Goal: Transaction & Acquisition: Book appointment/travel/reservation

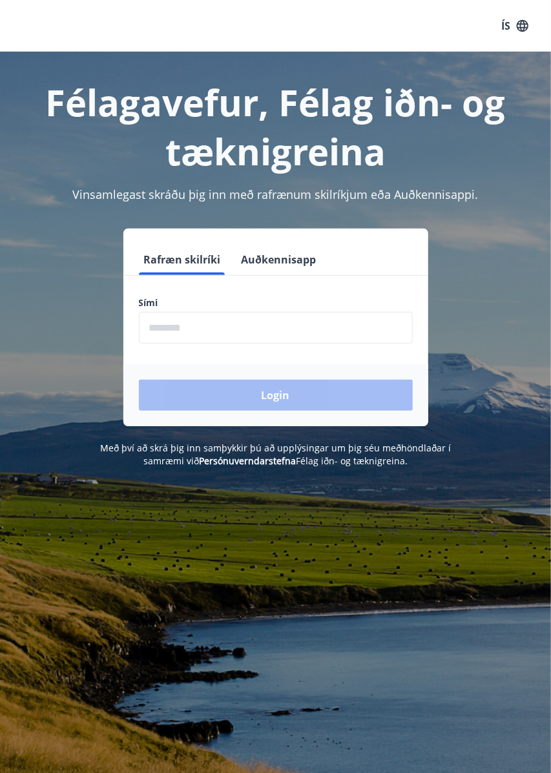
click at [283, 399] on div "Login" at bounding box center [275, 395] width 305 height 62
click at [281, 395] on div "Login" at bounding box center [275, 395] width 305 height 62
click at [256, 332] on input "phone" at bounding box center [276, 328] width 274 height 32
type input "********"
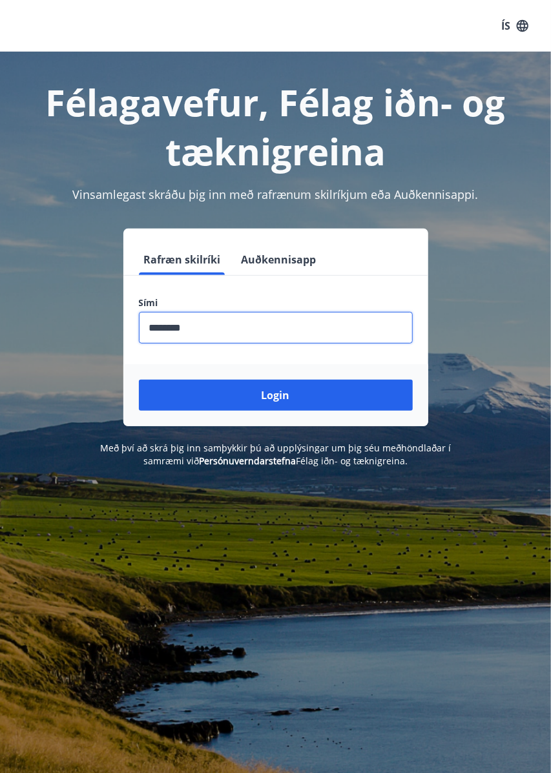
click at [284, 398] on button "Login" at bounding box center [276, 395] width 274 height 31
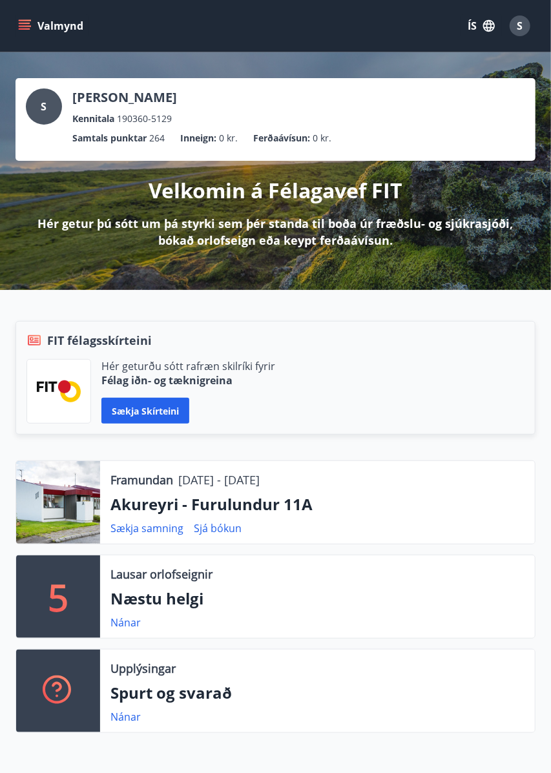
click at [48, 105] on div "S" at bounding box center [44, 106] width 36 height 36
click at [177, 122] on div "Kennitala 190360-5129" at bounding box center [124, 119] width 105 height 14
click at [519, 28] on span "S" at bounding box center [520, 26] width 6 height 14
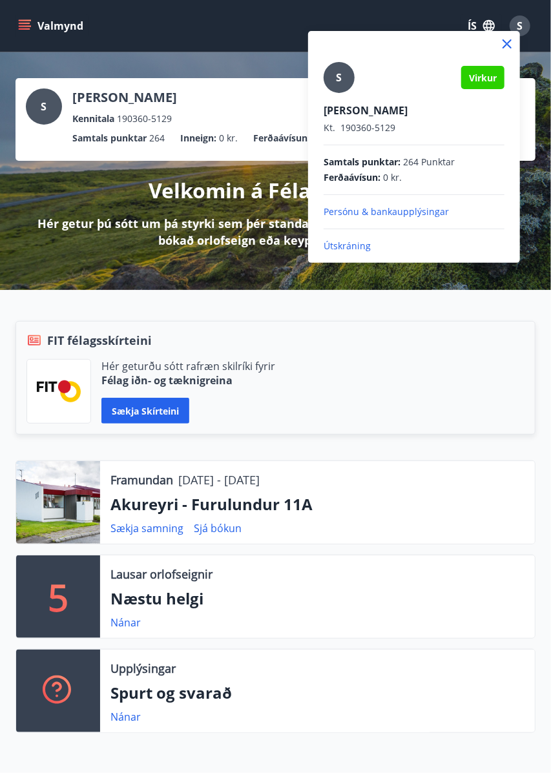
click at [267, 26] on div at bounding box center [275, 386] width 551 height 773
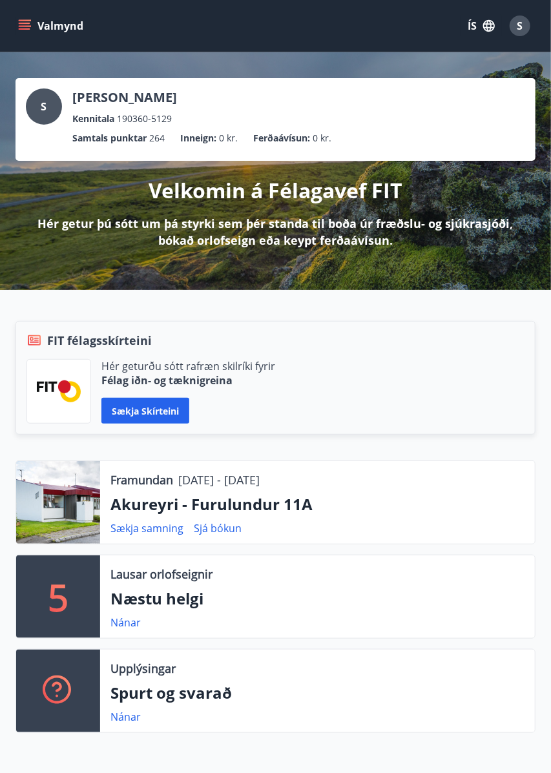
click at [26, 29] on icon "menu" at bounding box center [25, 28] width 12 height 1
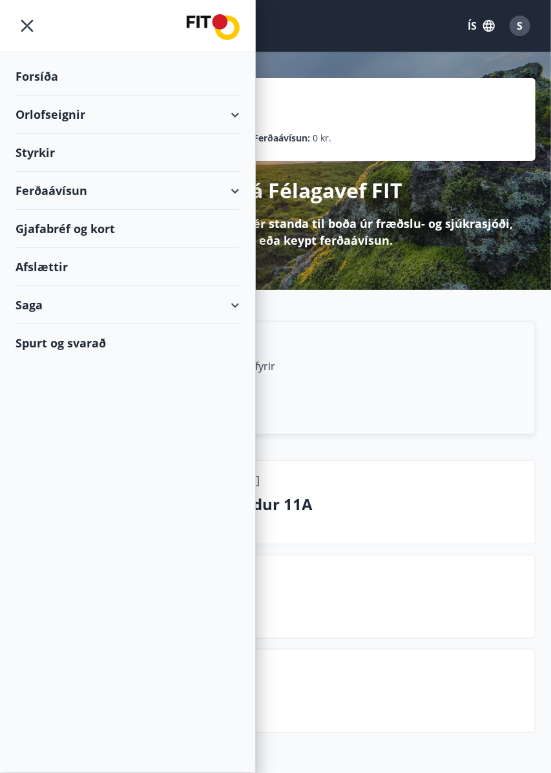
click at [229, 113] on div "Orlofseignir" at bounding box center [128, 115] width 224 height 38
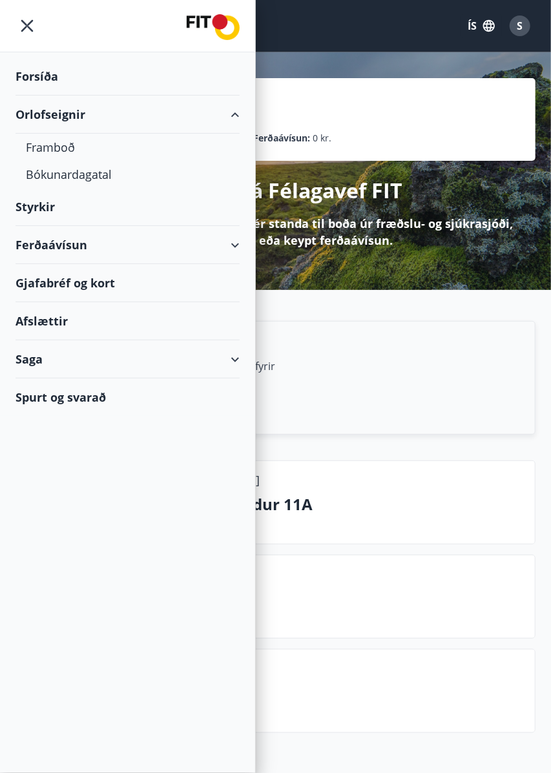
click at [335, 89] on div "S Sigurgeir Guðni Tómasson Kennitala 190360-5129" at bounding box center [275, 106] width 499 height 37
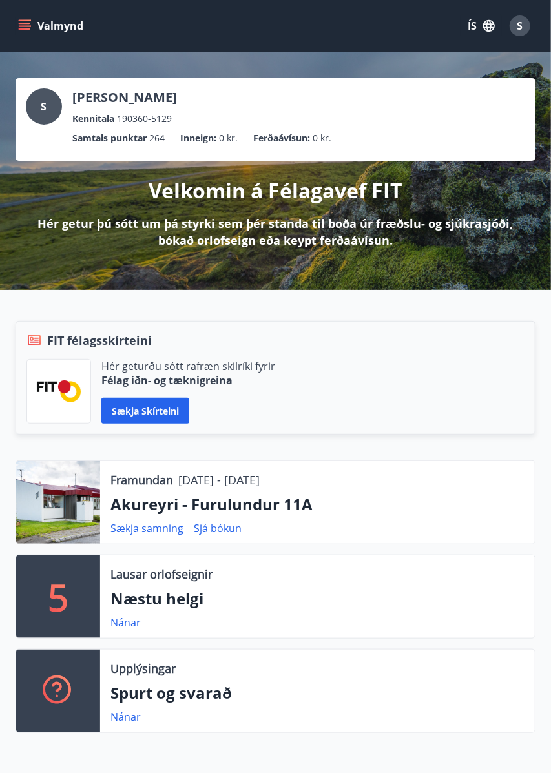
click at [21, 32] on icon "menu" at bounding box center [24, 25] width 13 height 13
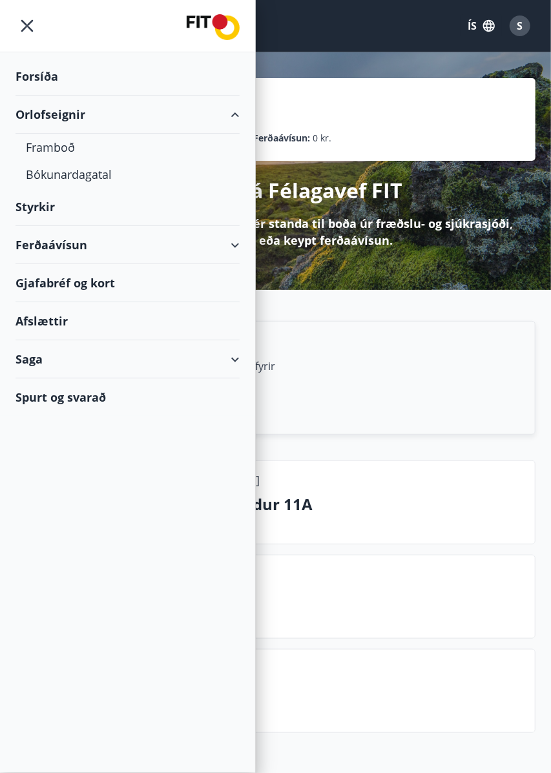
click at [43, 81] on div "Forsíða" at bounding box center [128, 76] width 224 height 38
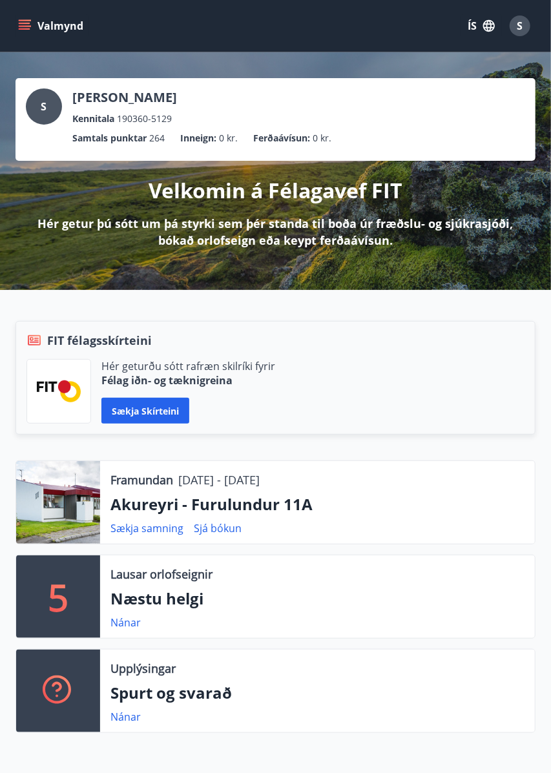
click at [69, 34] on button "Valmynd" at bounding box center [52, 25] width 73 height 23
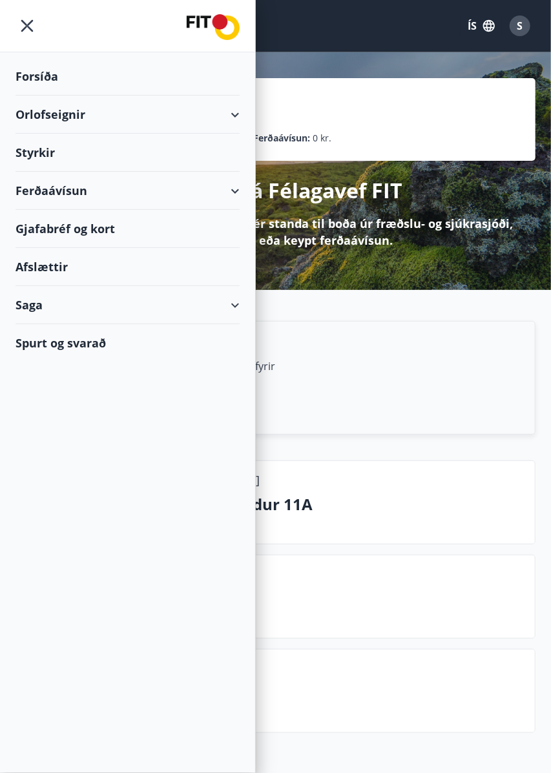
click at [227, 105] on div "Orlofseignir" at bounding box center [128, 115] width 224 height 38
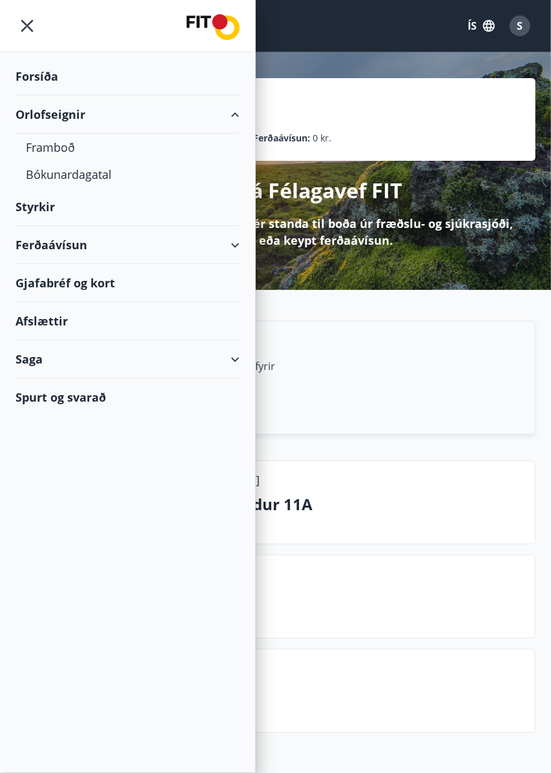
click at [70, 174] on div "Bókunardagatal" at bounding box center [127, 174] width 203 height 27
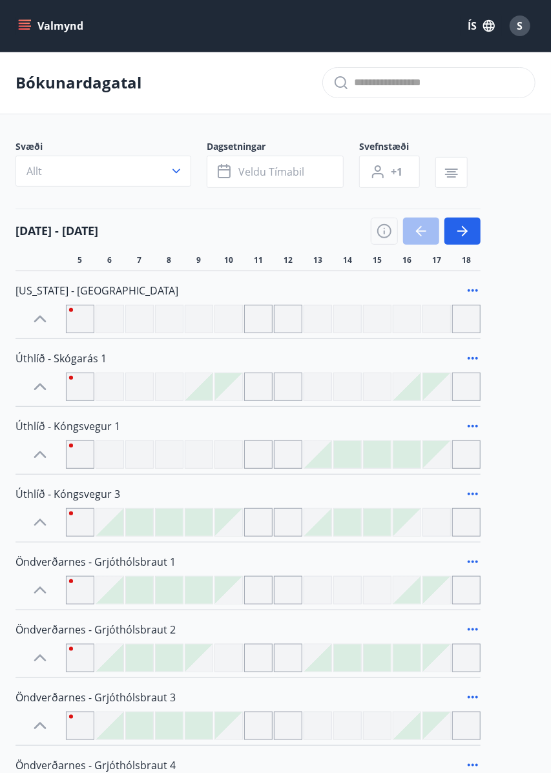
click at [21, 21] on icon "menu" at bounding box center [24, 25] width 13 height 13
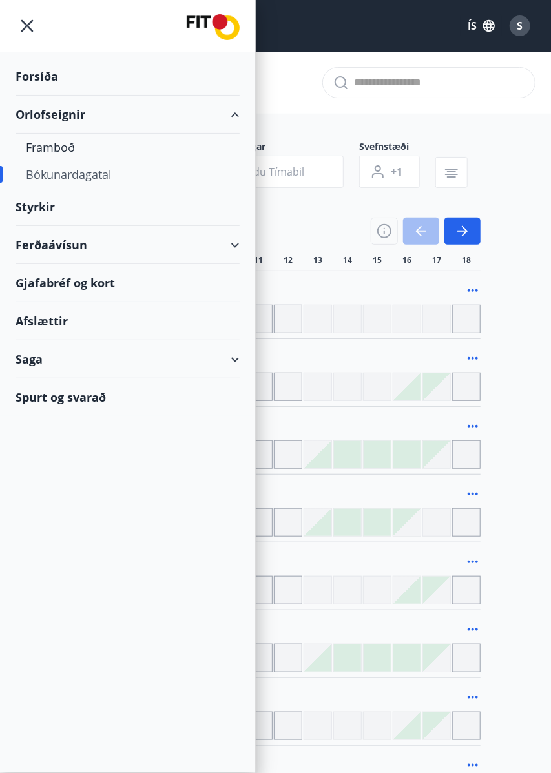
click at [488, 85] on input "text" at bounding box center [439, 82] width 171 height 21
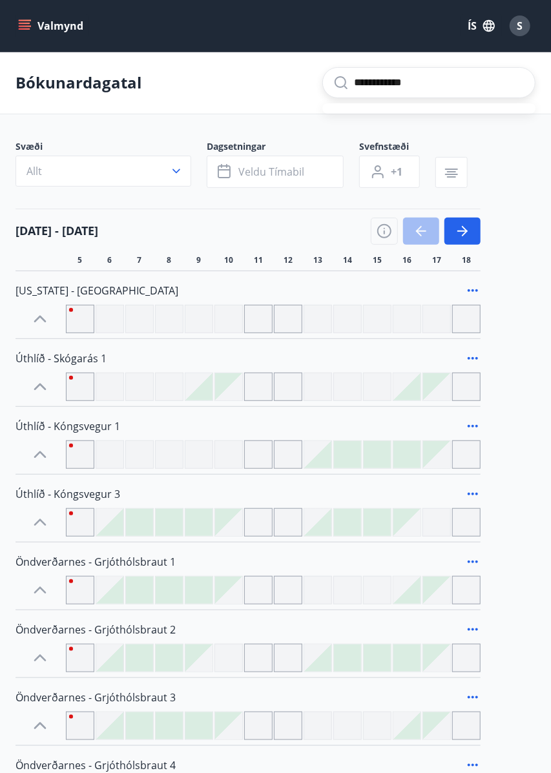
type input "**********"
click at [339, 85] on icon at bounding box center [341, 83] width 16 height 16
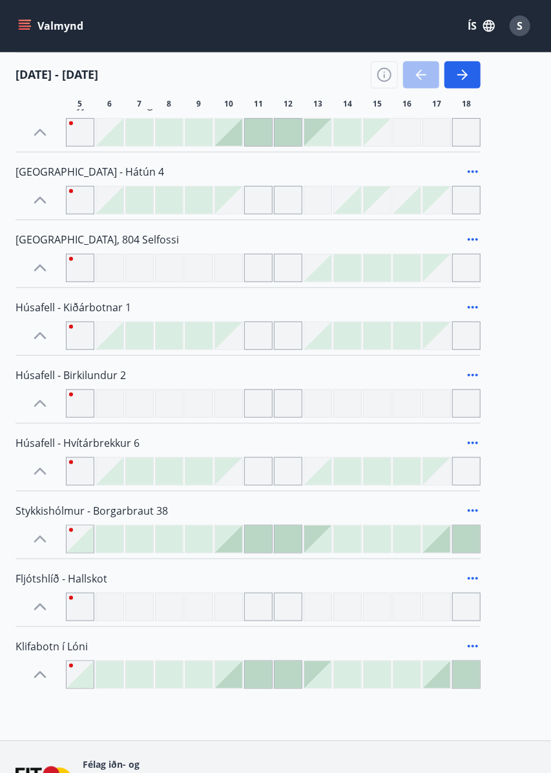
scroll to position [1817, 0]
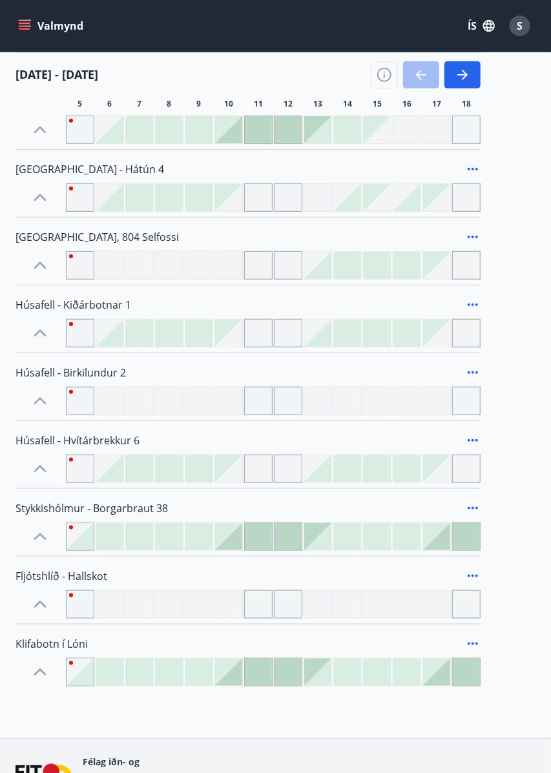
click at [360, 387] on div at bounding box center [347, 401] width 28 height 28
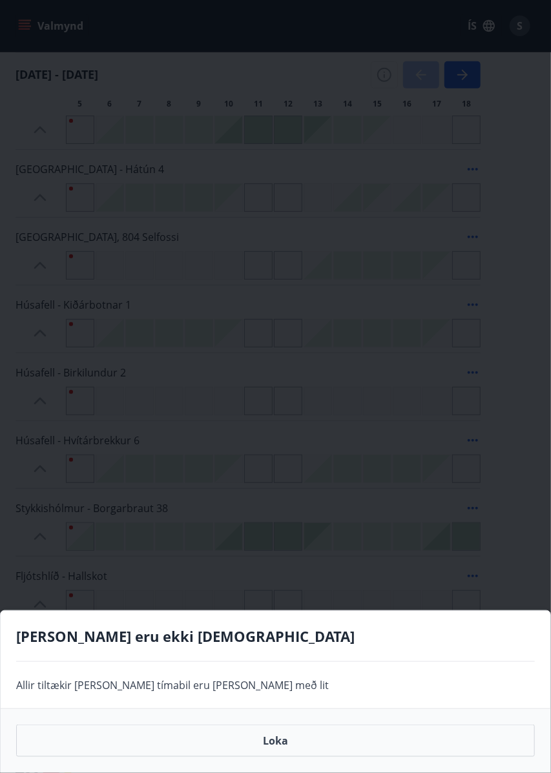
scroll to position [1704, 0]
click at [267, 738] on button "Loka" at bounding box center [275, 741] width 519 height 32
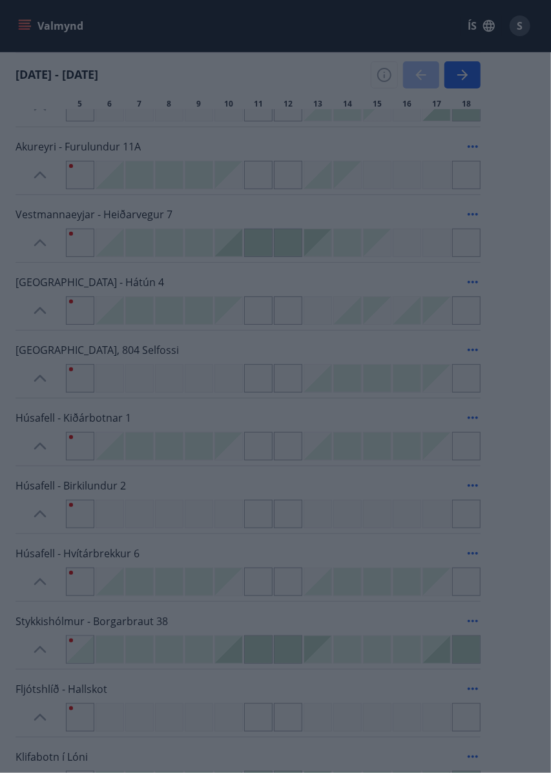
click at [267, 740] on button "Loka" at bounding box center [275, 741] width 519 height 32
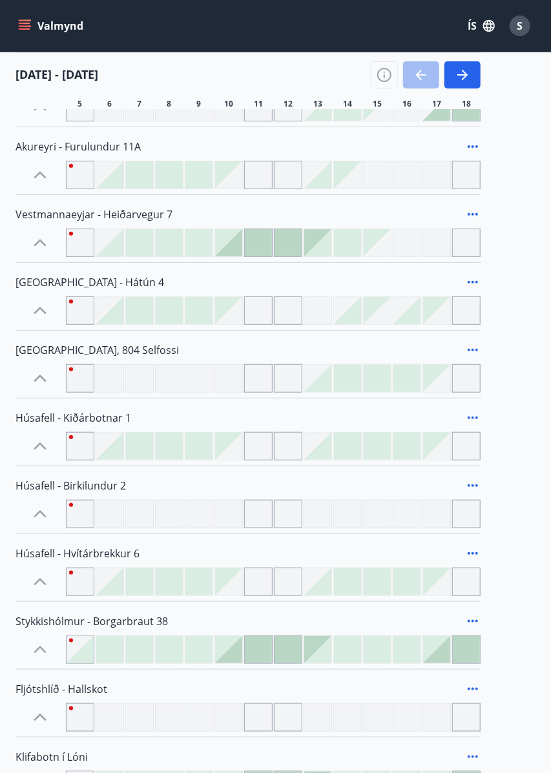
click at [67, 26] on button "Valmynd" at bounding box center [52, 25] width 73 height 23
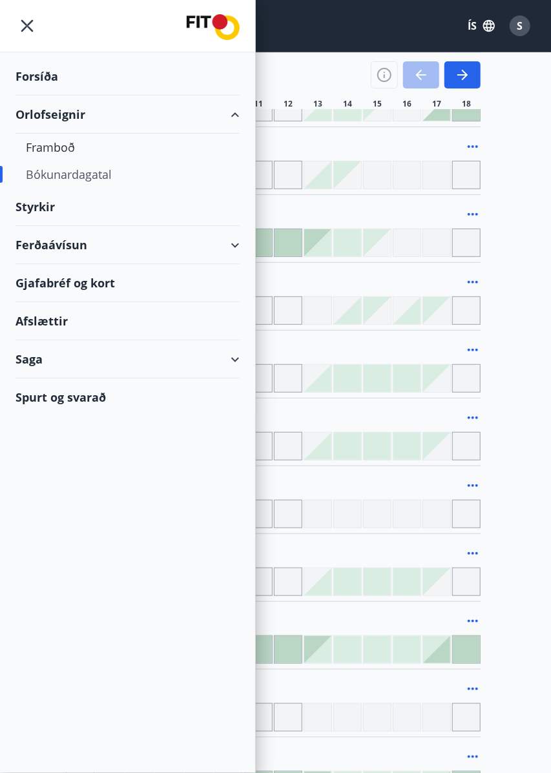
click at [22, 5] on div at bounding box center [127, 26] width 255 height 52
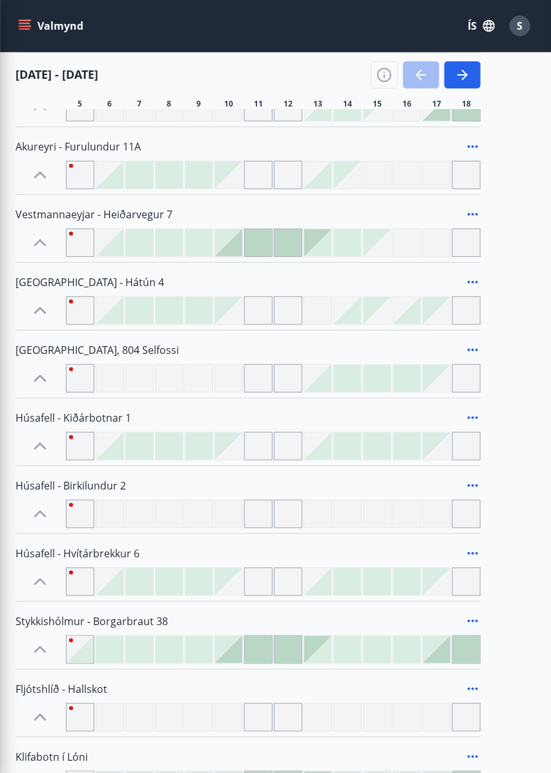
click at [466, 31] on button "ÍS" at bounding box center [481, 25] width 41 height 23
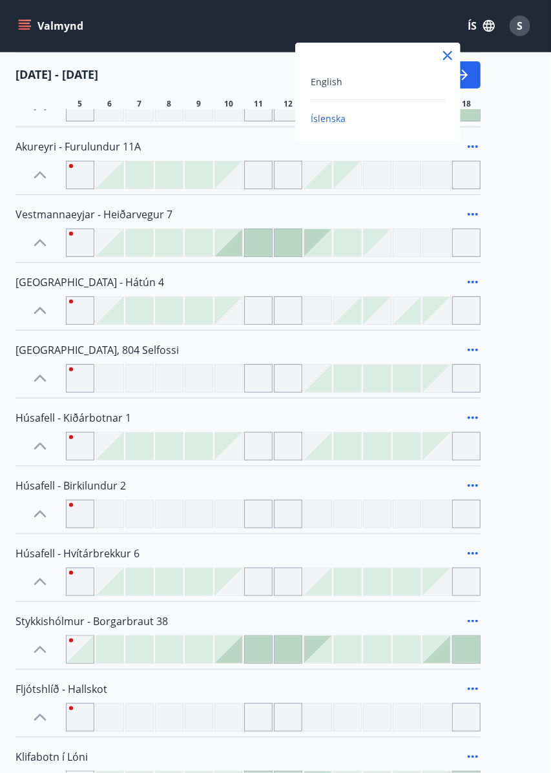
click at [490, 26] on div at bounding box center [275, 386] width 551 height 773
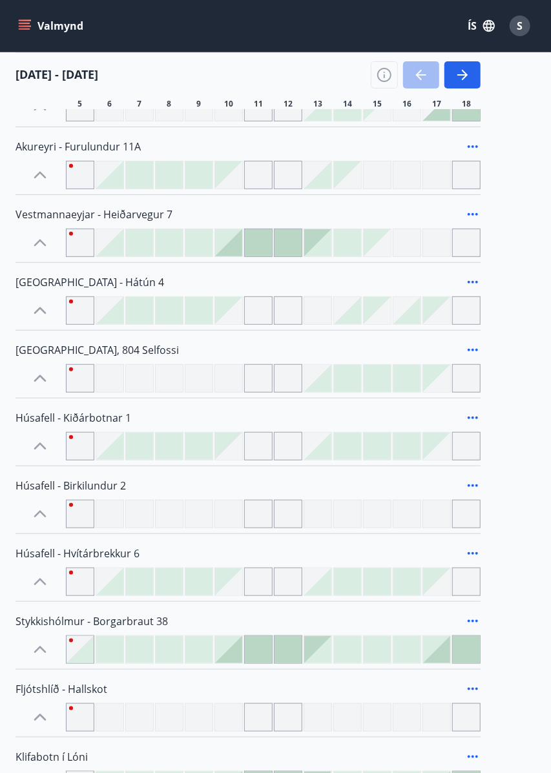
click at [494, 26] on icon "button" at bounding box center [489, 26] width 12 height 12
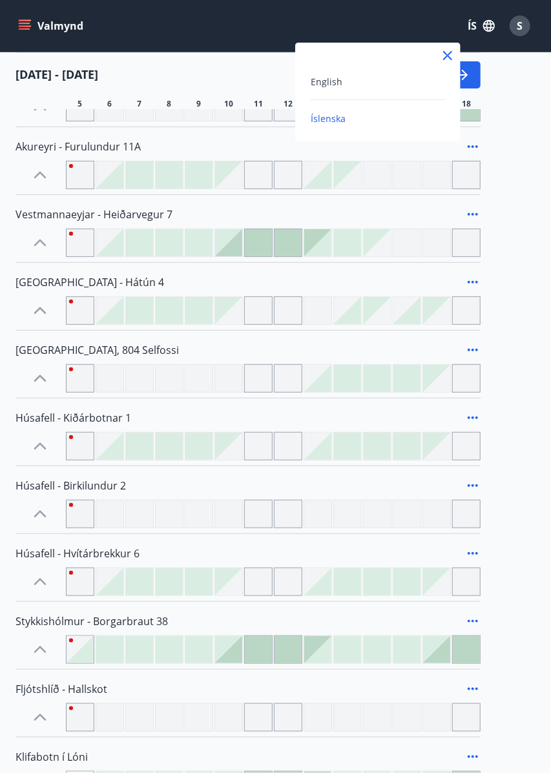
click at [195, 28] on div at bounding box center [275, 386] width 551 height 773
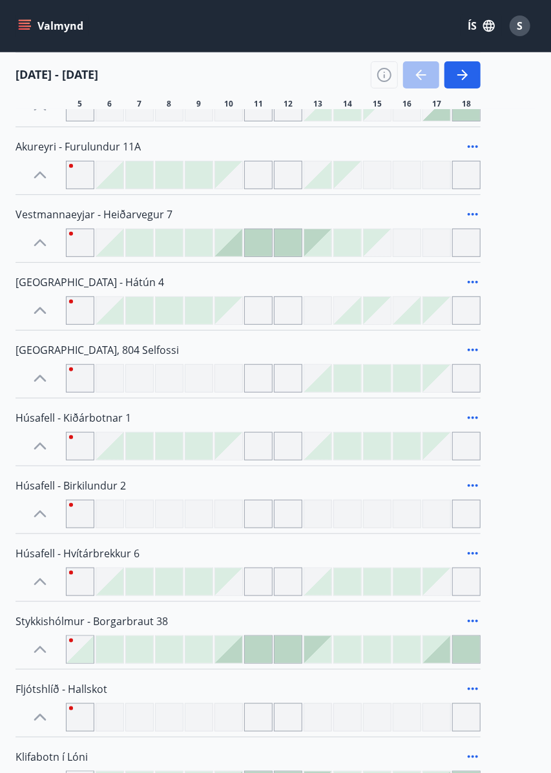
click at [26, 33] on button "Valmynd" at bounding box center [52, 25] width 73 height 23
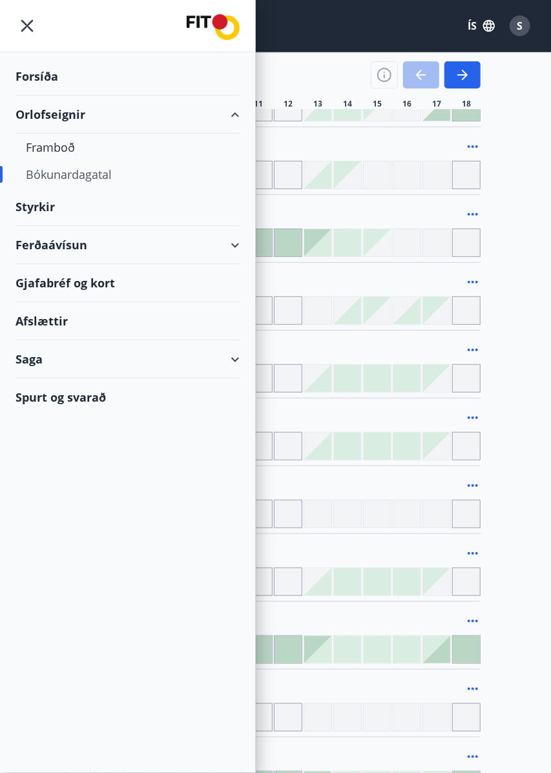
click at [90, 165] on div "Bókunardagatal" at bounding box center [127, 174] width 203 height 27
click at [79, 178] on div "Bókunardagatal" at bounding box center [127, 174] width 203 height 27
click at [94, 180] on div "Bókunardagatal" at bounding box center [127, 174] width 203 height 27
click at [64, 145] on div "Framboð" at bounding box center [127, 147] width 203 height 27
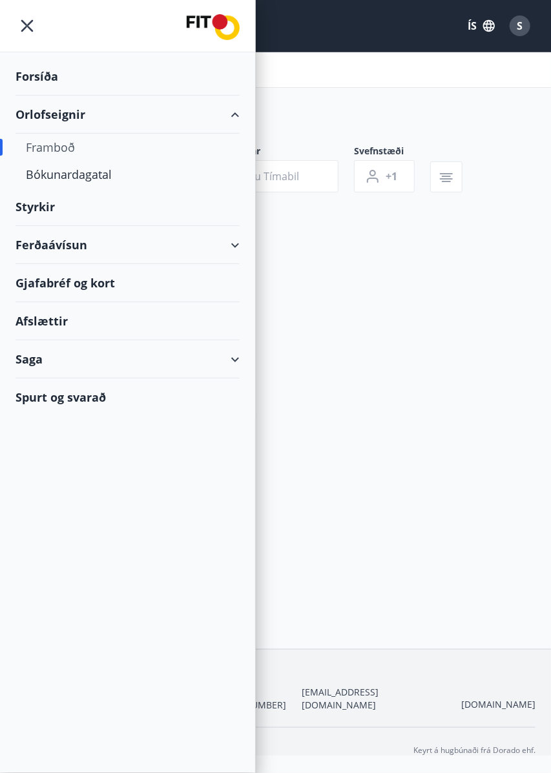
click at [30, 29] on div at bounding box center [127, 26] width 255 height 52
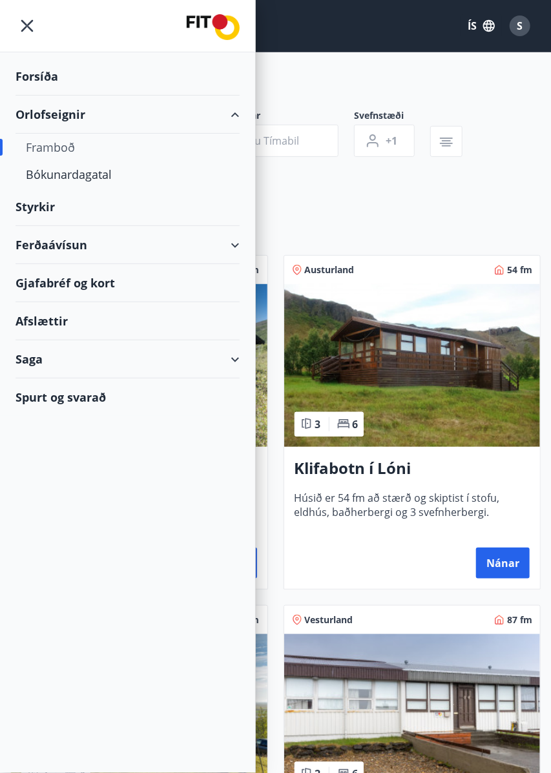
click at [32, 29] on icon "menu" at bounding box center [27, 25] width 23 height 23
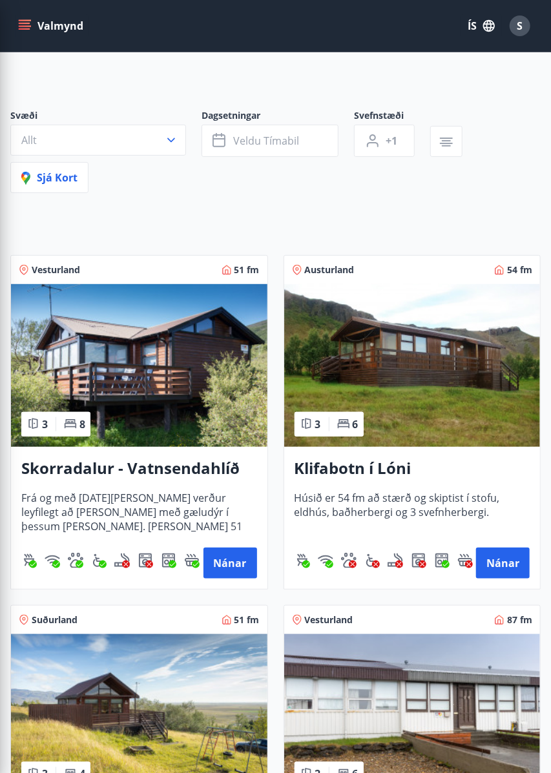
scroll to position [66, 0]
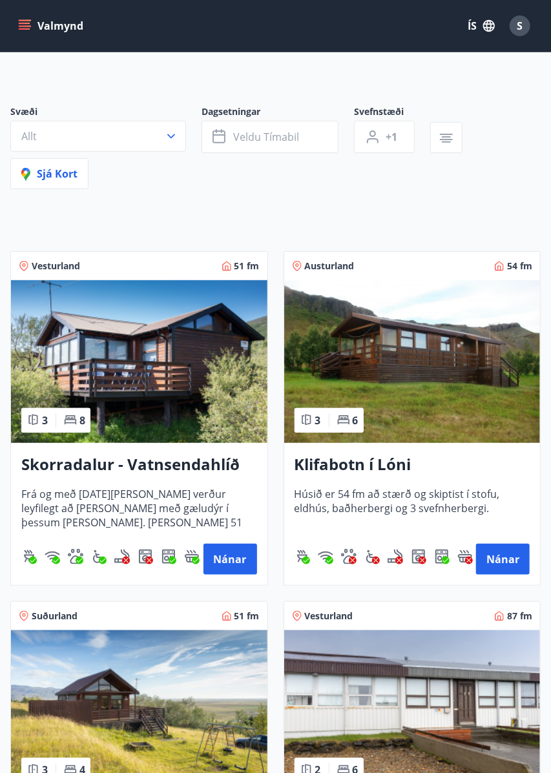
click at [28, 26] on icon "menu" at bounding box center [26, 25] width 14 height 1
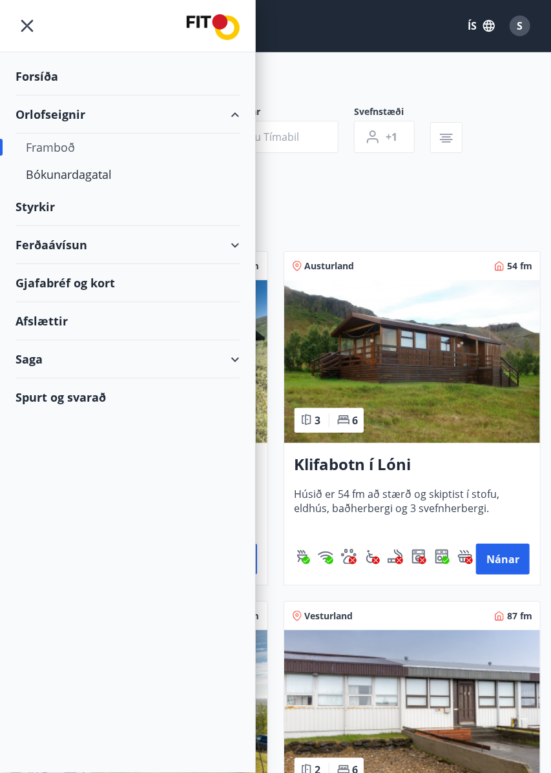
click at [105, 178] on div "Bókunardagatal" at bounding box center [127, 174] width 203 height 27
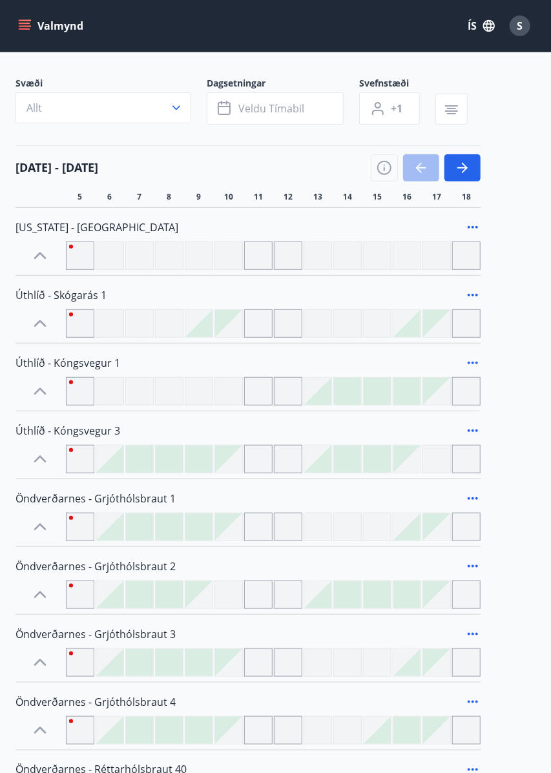
scroll to position [66, 0]
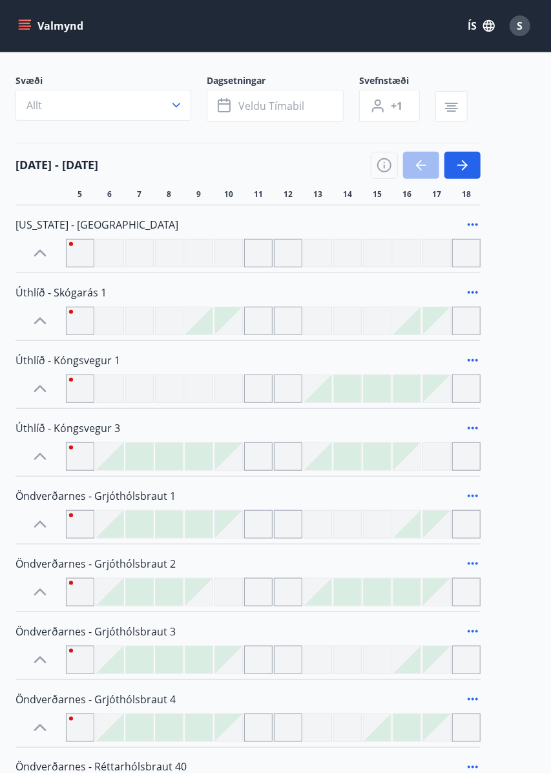
click at [178, 112] on button "Allt" at bounding box center [104, 105] width 176 height 31
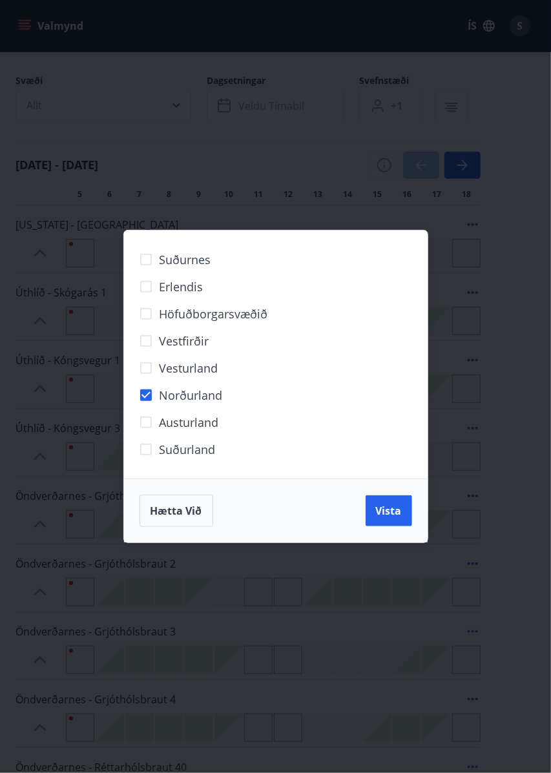
click at [391, 507] on span "Vista" at bounding box center [389, 511] width 26 height 14
click at [386, 510] on div "Hætta við Vista" at bounding box center [276, 511] width 273 height 32
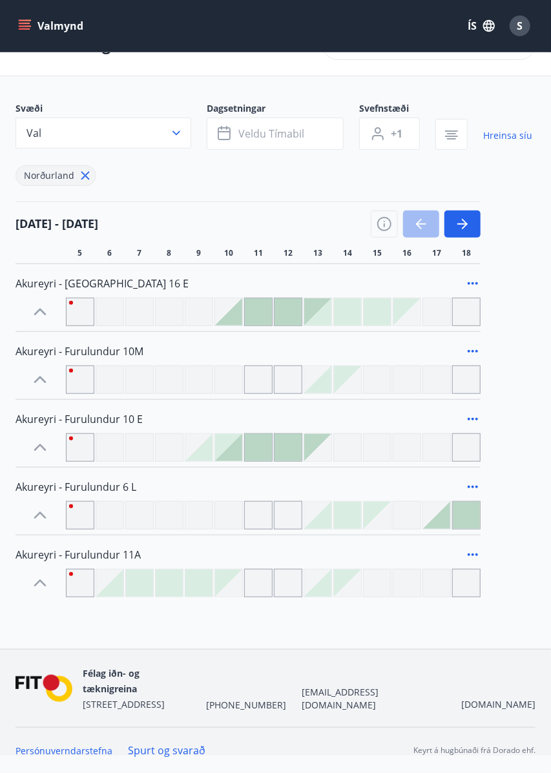
scroll to position [63, 0]
click at [87, 548] on span "Akureyri - Furulundur 11A" at bounding box center [78, 555] width 125 height 14
click at [181, 127] on icon "button" at bounding box center [176, 133] width 13 height 13
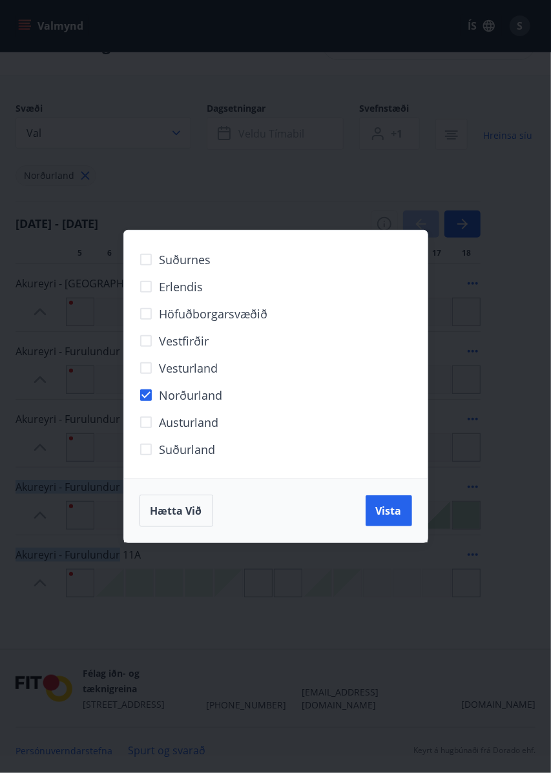
click at [138, 123] on div "Suðurnes Erlendis Höfuðborgarsvæðið Vestfirðir Vesturland Norðurland Austurland…" at bounding box center [275, 386] width 551 height 773
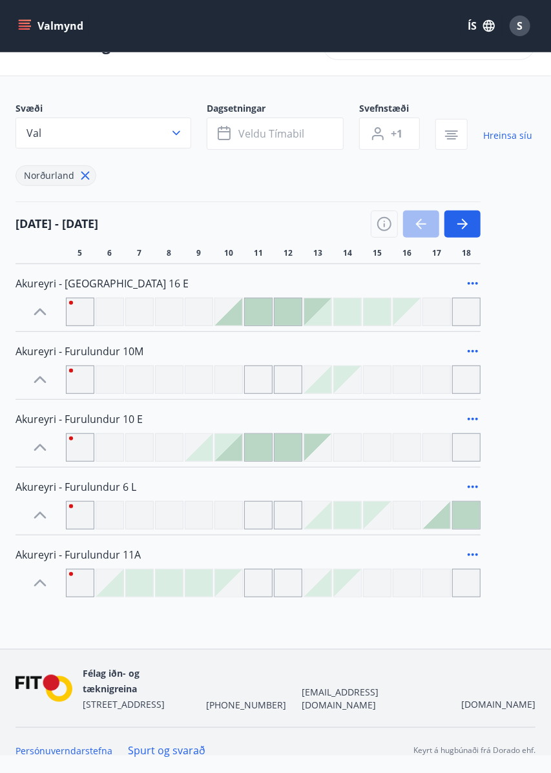
click at [473, 554] on icon at bounding box center [473, 555] width 10 height 3
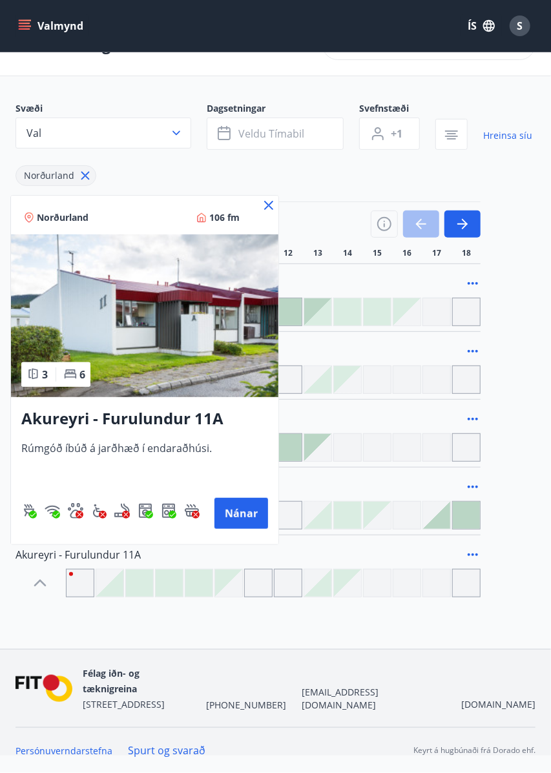
click at [239, 504] on button "Nánar" at bounding box center [241, 513] width 54 height 31
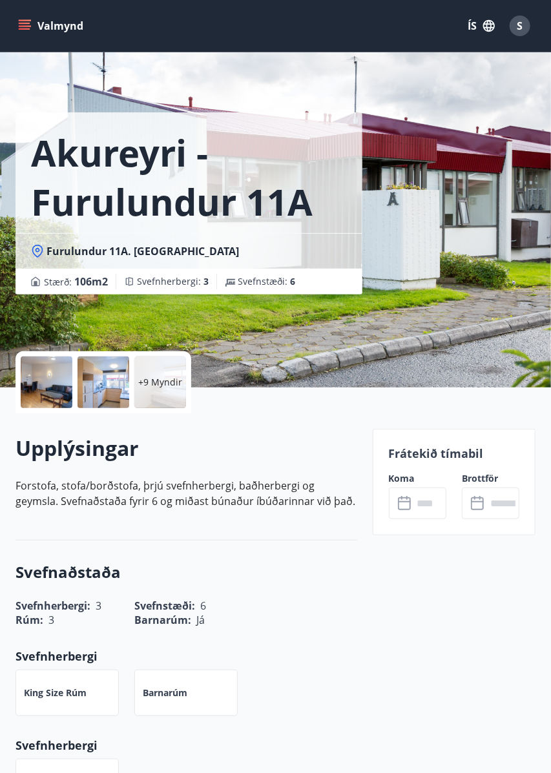
click at [413, 490] on input "text" at bounding box center [429, 504] width 33 height 32
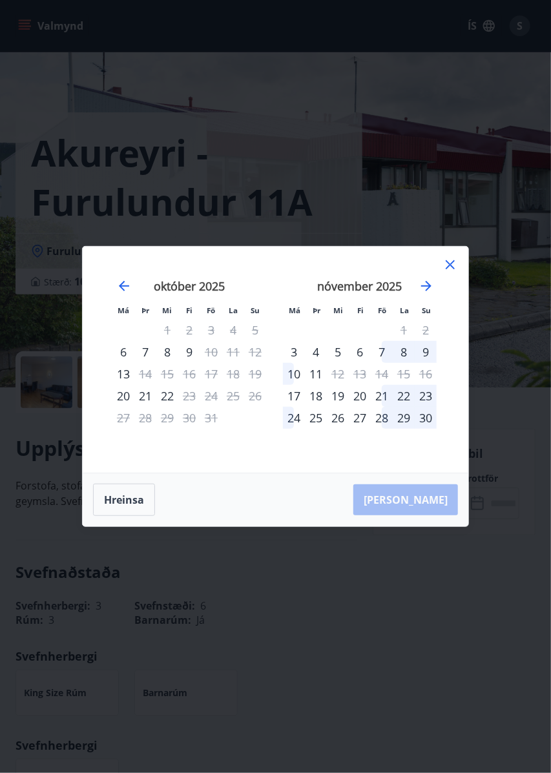
click at [342, 393] on div "19" at bounding box center [338, 396] width 22 height 22
click at [298, 420] on div "24" at bounding box center [294, 418] width 22 height 22
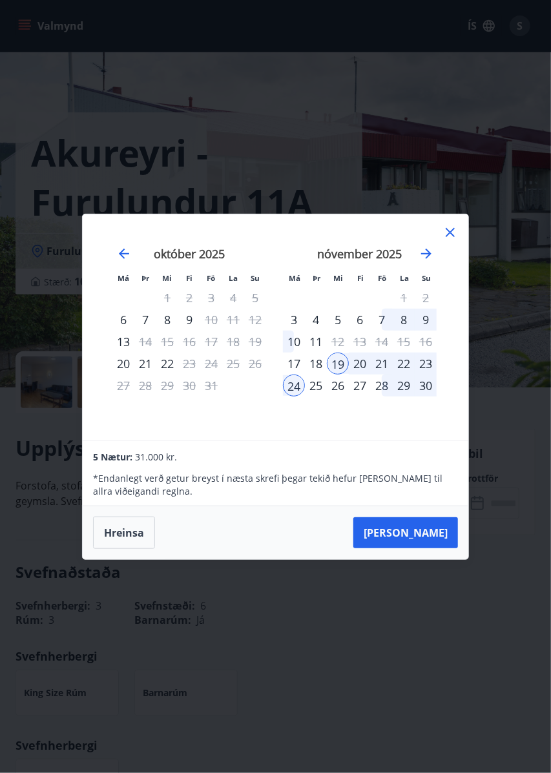
click at [428, 528] on button "Taka Frá" at bounding box center [405, 532] width 105 height 31
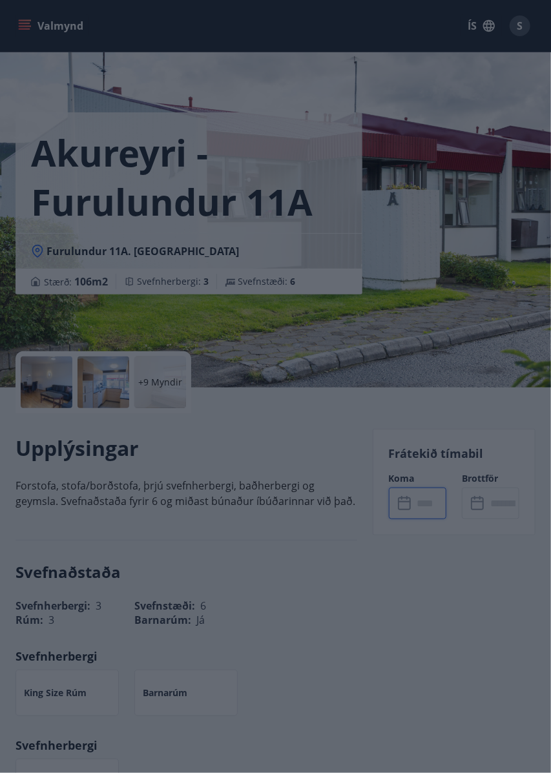
type input "******"
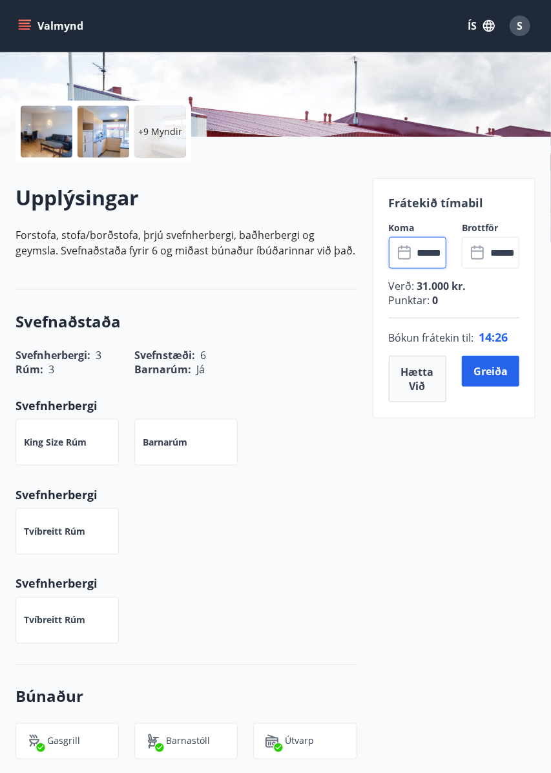
scroll to position [249, 0]
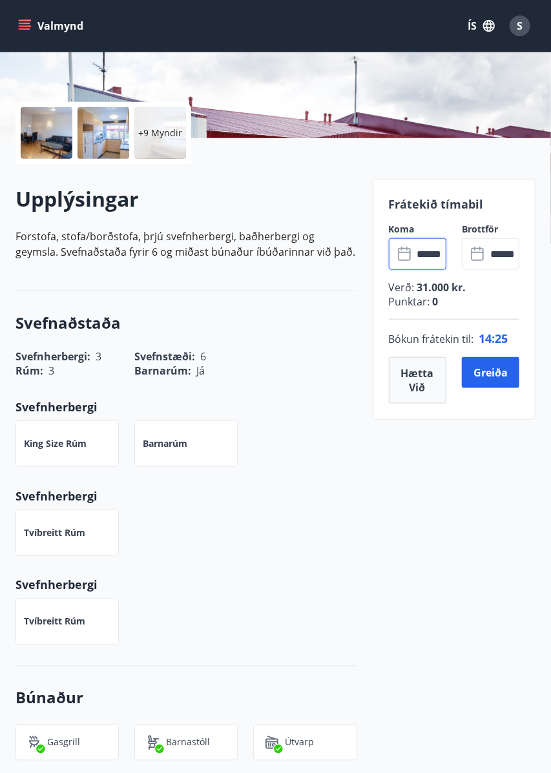
click at [435, 252] on input "******" at bounding box center [429, 254] width 33 height 32
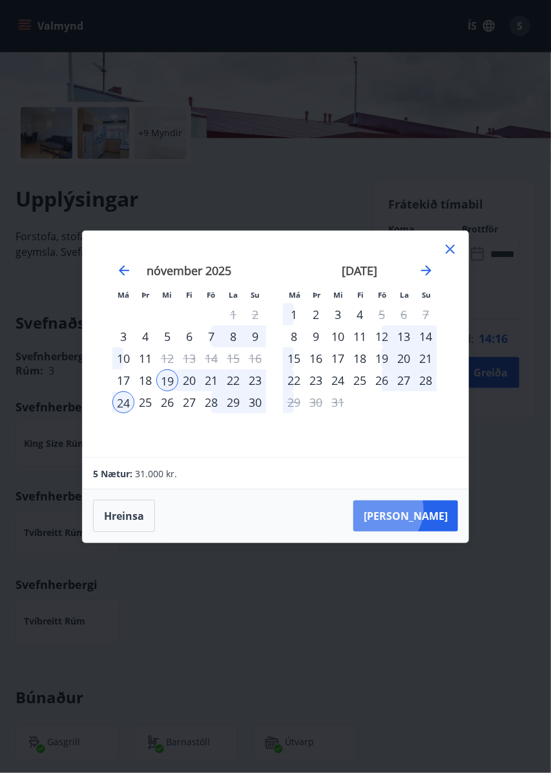
click at [422, 510] on button "Taka Frá" at bounding box center [405, 516] width 105 height 31
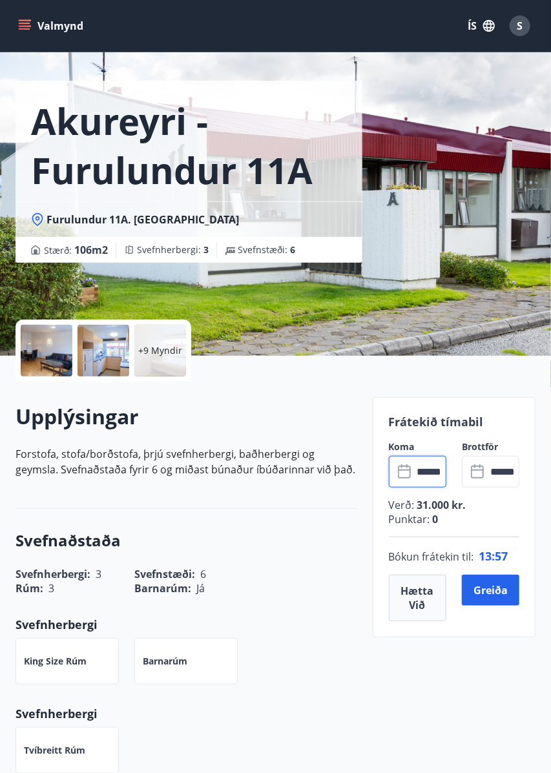
scroll to position [32, 0]
click at [429, 472] on input "******" at bounding box center [429, 472] width 33 height 32
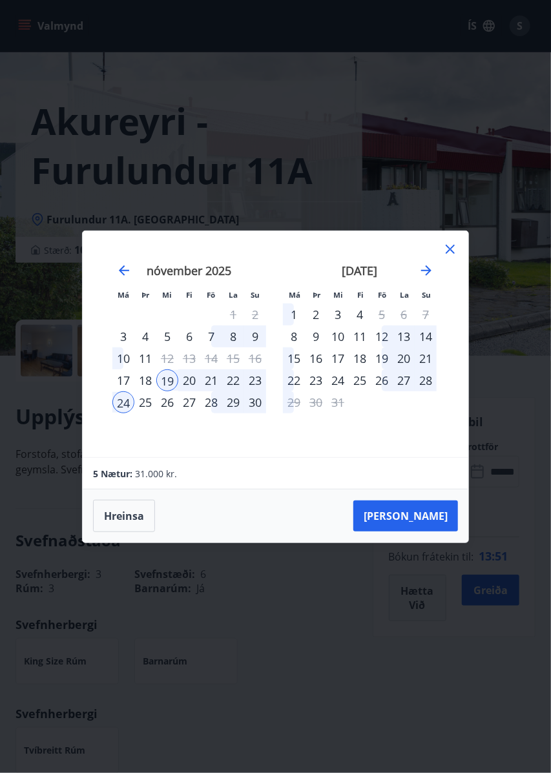
click at [167, 369] on div "12" at bounding box center [167, 358] width 22 height 22
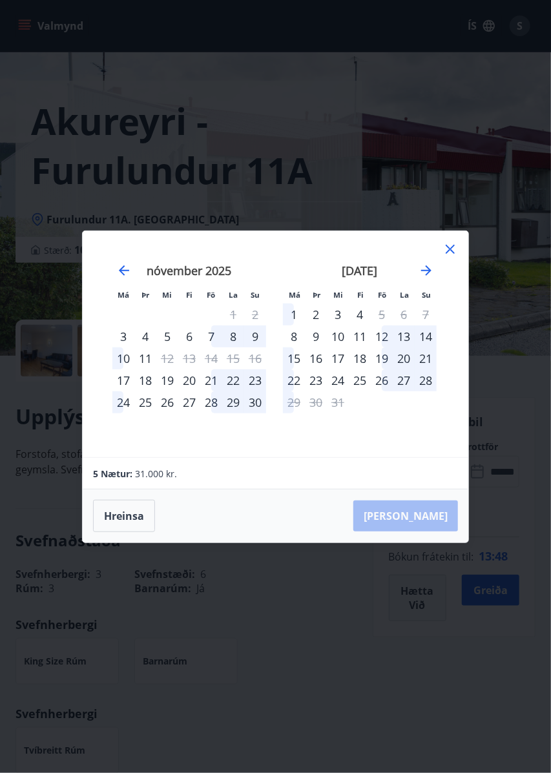
click at [171, 369] on div "12" at bounding box center [167, 358] width 22 height 22
click at [190, 369] on div "13" at bounding box center [189, 358] width 22 height 22
click at [219, 369] on div "14" at bounding box center [211, 358] width 22 height 22
click at [234, 369] on div "15" at bounding box center [233, 358] width 22 height 22
click at [255, 369] on div "16" at bounding box center [255, 358] width 22 height 22
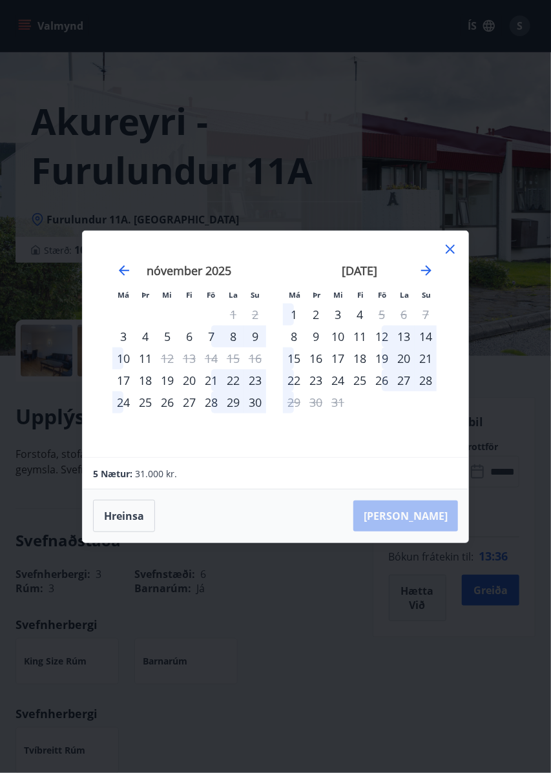
click at [172, 391] on div "19" at bounding box center [167, 380] width 22 height 22
click at [129, 413] on div "24" at bounding box center [123, 402] width 22 height 22
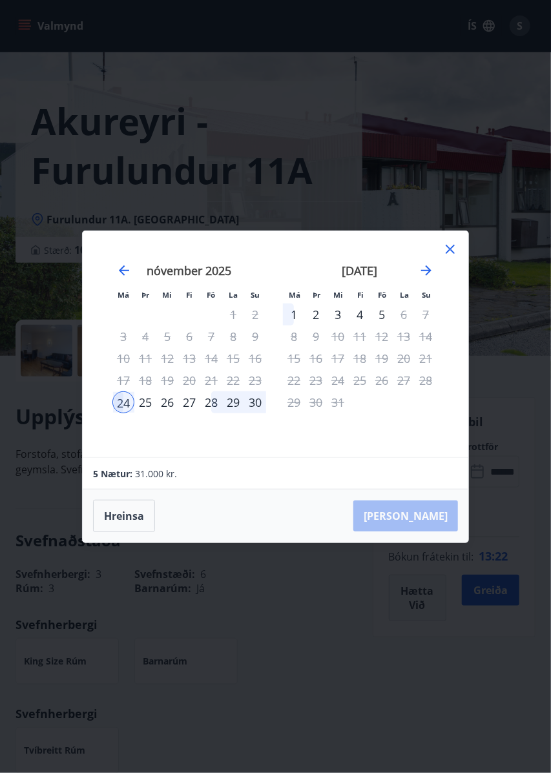
click at [421, 543] on div "Hreinsa Taka Frá" at bounding box center [276, 516] width 386 height 53
click at [435, 543] on div "Hreinsa Taka Frá" at bounding box center [276, 516] width 386 height 53
click at [448, 257] on icon at bounding box center [450, 250] width 16 height 16
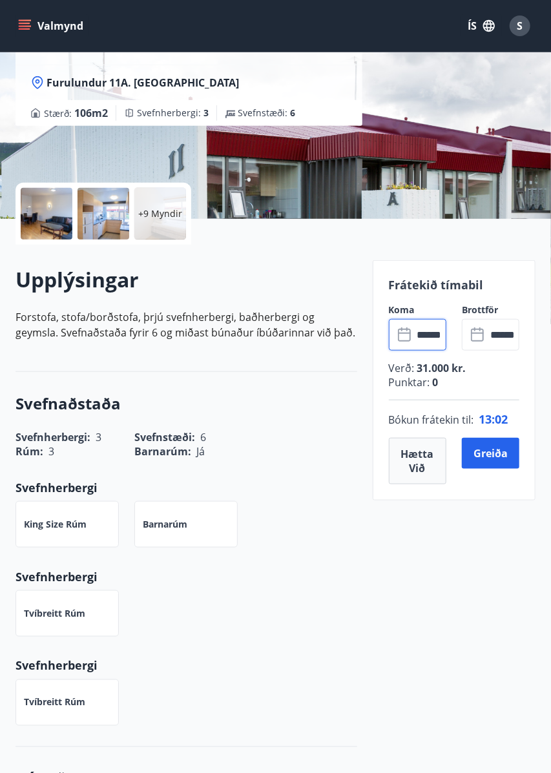
scroll to position [169, 0]
click at [430, 334] on input "******" at bounding box center [429, 334] width 33 height 32
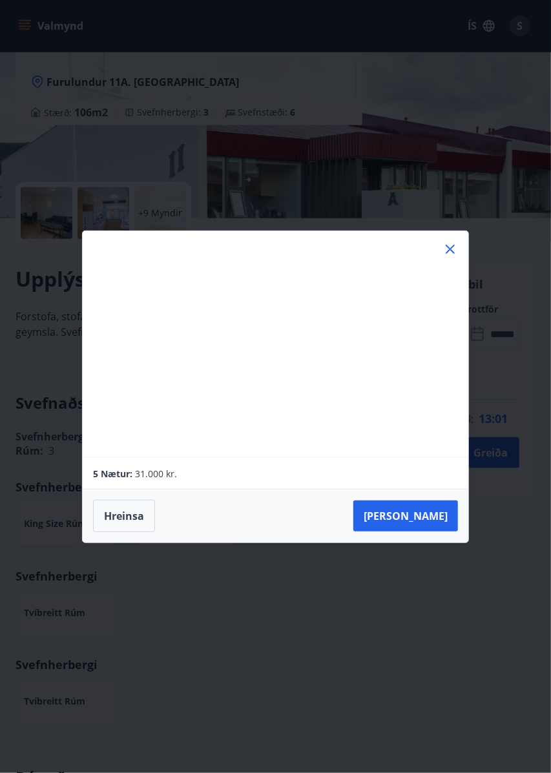
click at [406, 335] on div "Má Þr Mi Fi Fö La Su Má Þr Mi Fi Fö La Su október 2025 1 2 3 4 5 6 7 8 9 10 11 …" at bounding box center [276, 344] width 386 height 226
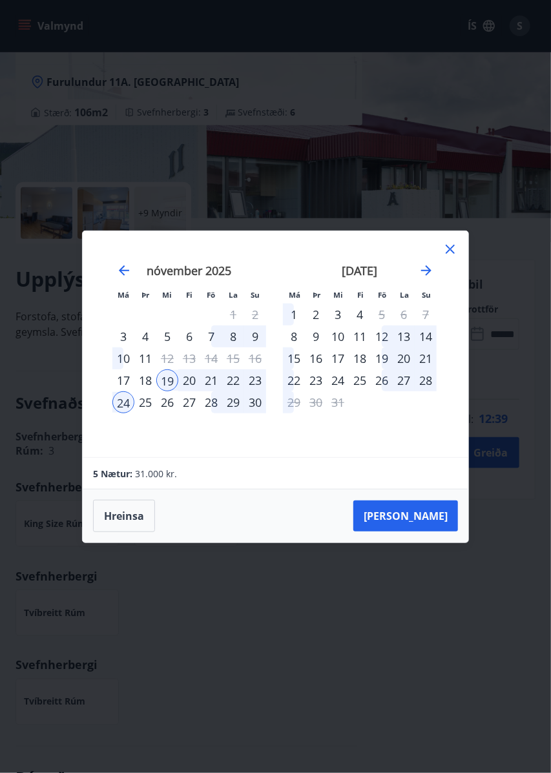
click at [123, 413] on div "24" at bounding box center [123, 402] width 22 height 22
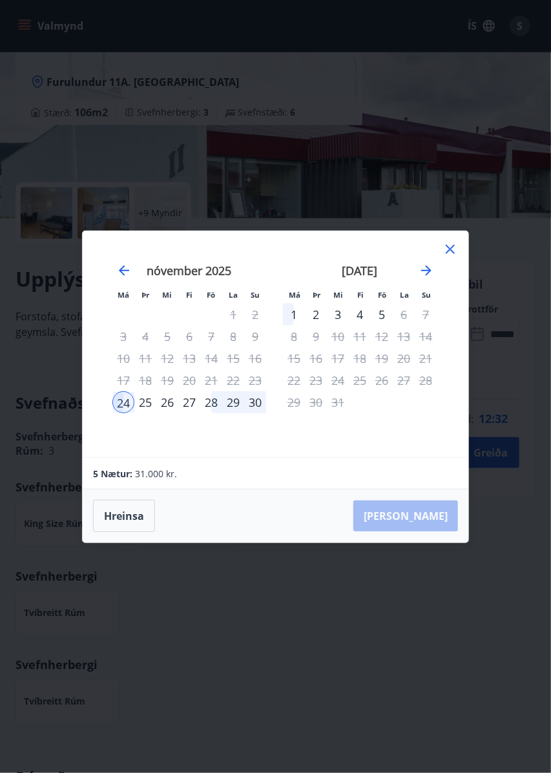
click at [210, 459] on div "nóvember 2025 1 2 3 4 5 6 7 8 9 10 11 12 13 14 15 16 17 18 19 20 21 22 23 24 25…" at bounding box center [189, 353] width 171 height 212
click at [450, 250] on icon at bounding box center [451, 249] width 2 height 2
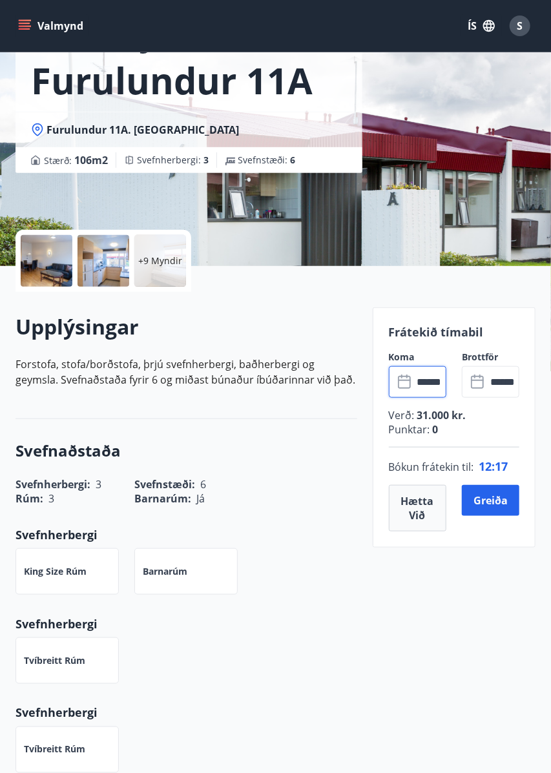
scroll to position [121, 0]
click at [420, 504] on button "Hætta við" at bounding box center [417, 508] width 57 height 47
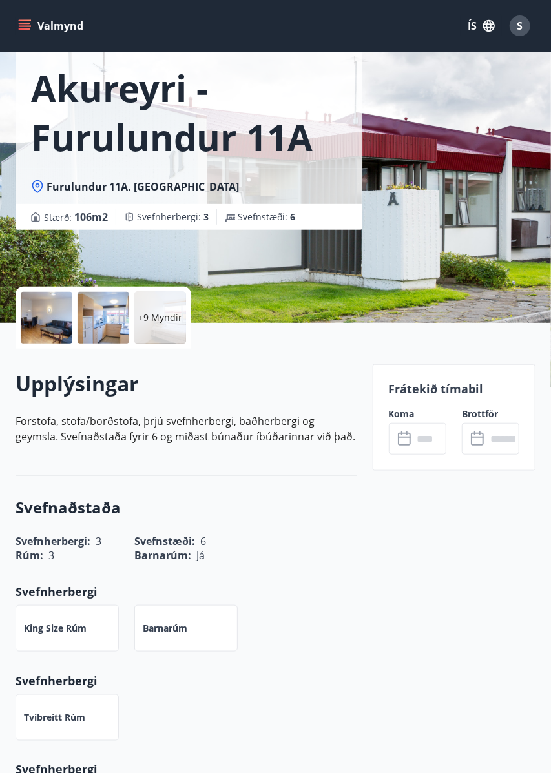
scroll to position [0, 0]
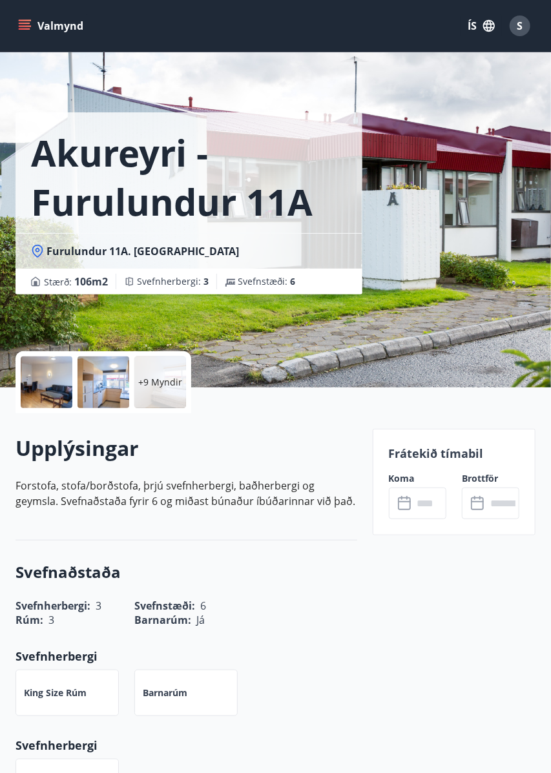
click at [407, 478] on label "Koma" at bounding box center [417, 478] width 57 height 13
click at [422, 503] on input "text" at bounding box center [429, 504] width 33 height 32
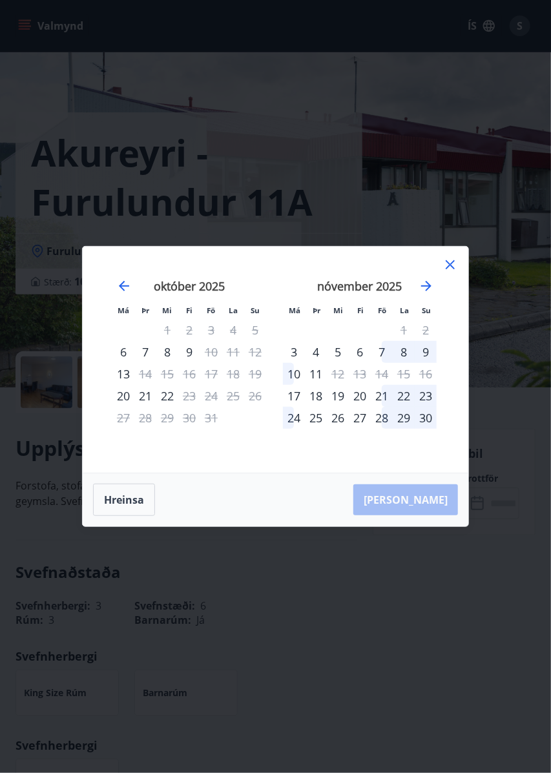
click at [343, 399] on div "19" at bounding box center [338, 396] width 22 height 22
click at [430, 396] on div "23" at bounding box center [426, 396] width 22 height 22
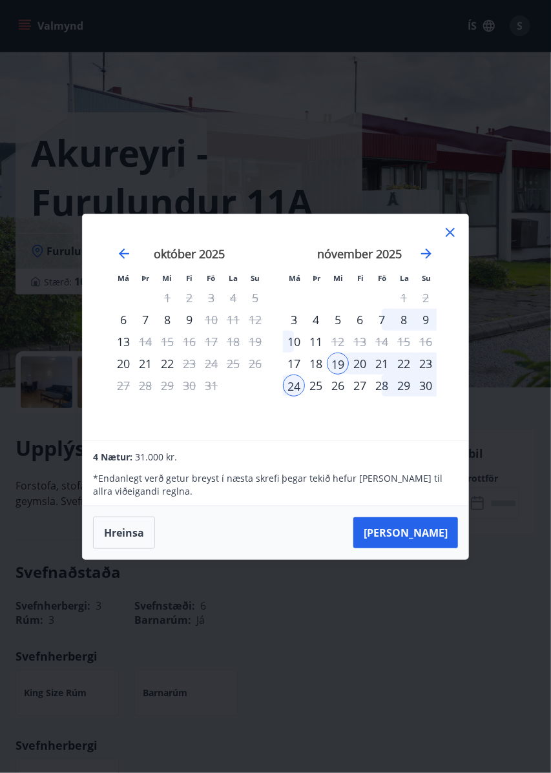
click at [426, 360] on div "23" at bounding box center [426, 364] width 22 height 22
click at [427, 519] on button "Taka Frá" at bounding box center [405, 532] width 105 height 31
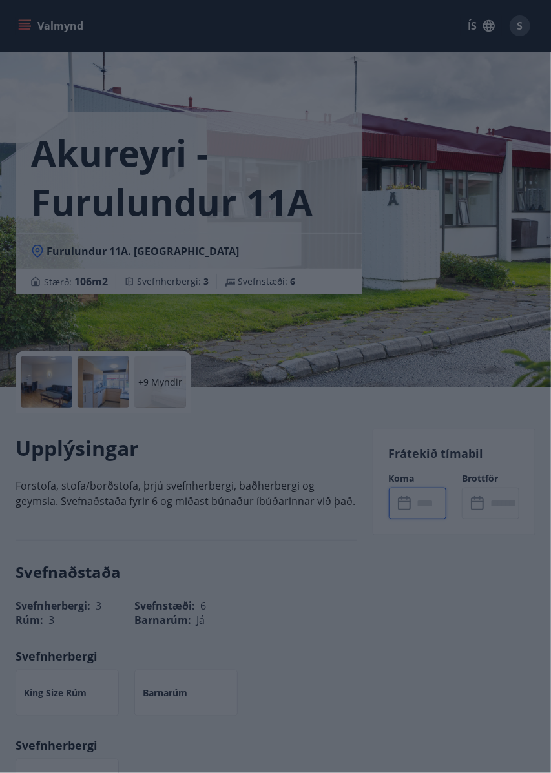
type input "******"
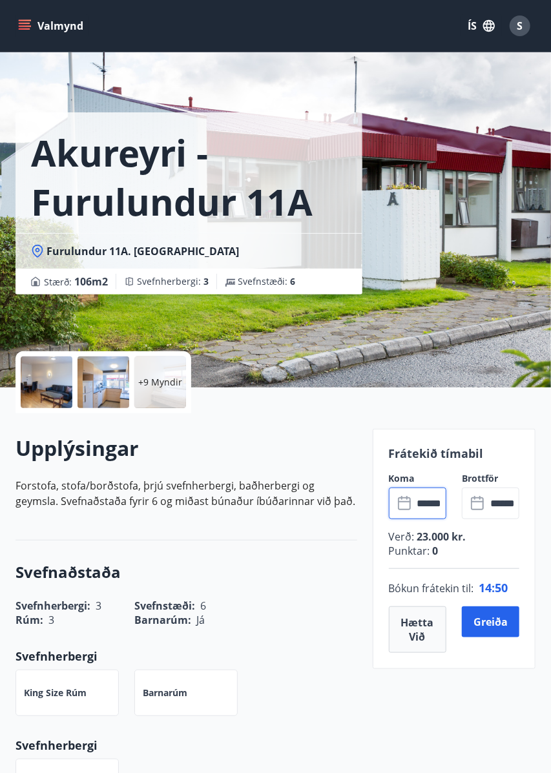
click at [482, 613] on button "Greiða" at bounding box center [490, 622] width 57 height 31
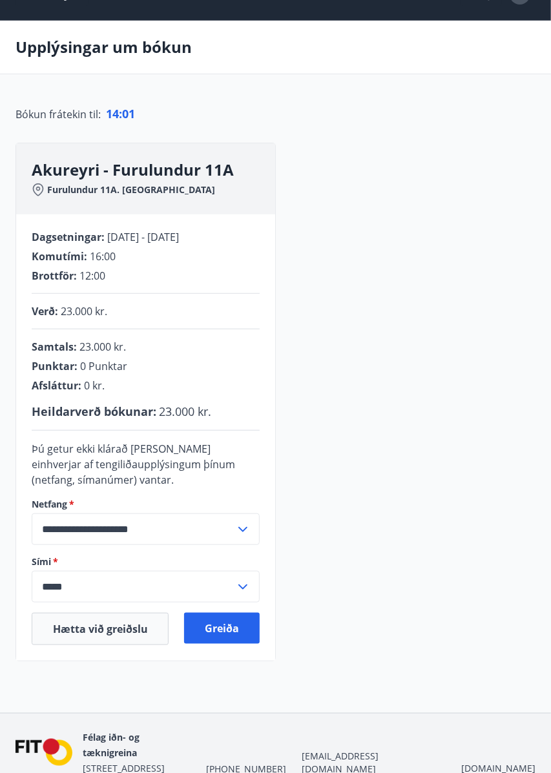
scroll to position [16, 0]
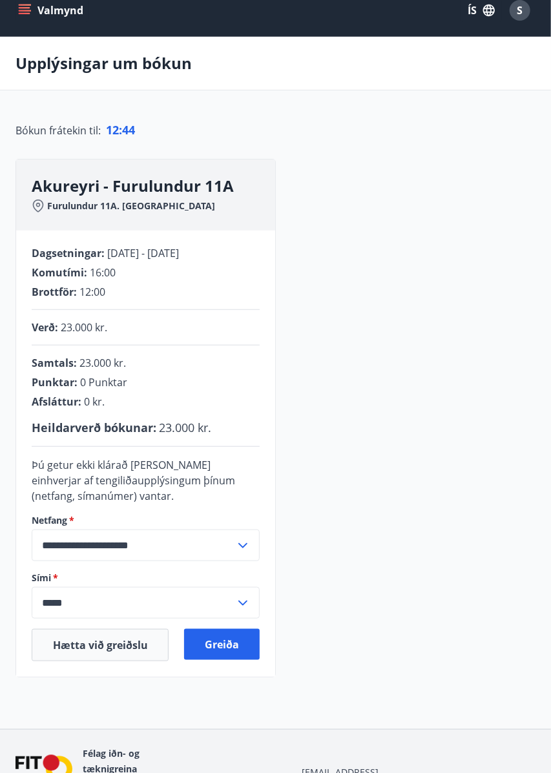
click at [221, 638] on button "Greiða" at bounding box center [221, 644] width 75 height 31
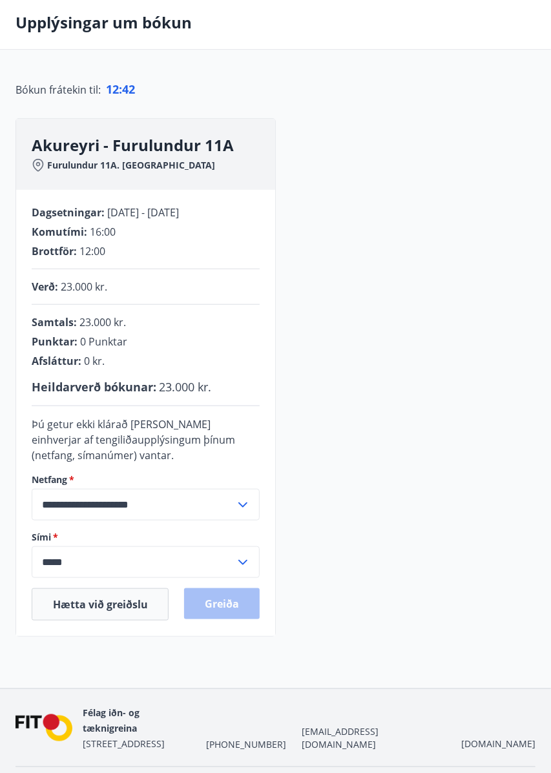
scroll to position [72, 0]
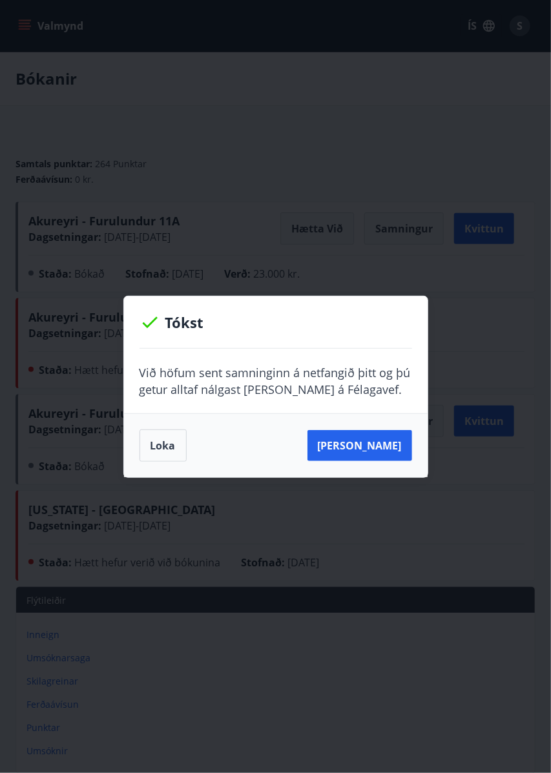
click at [371, 440] on button "Sjá samning" at bounding box center [359, 445] width 105 height 31
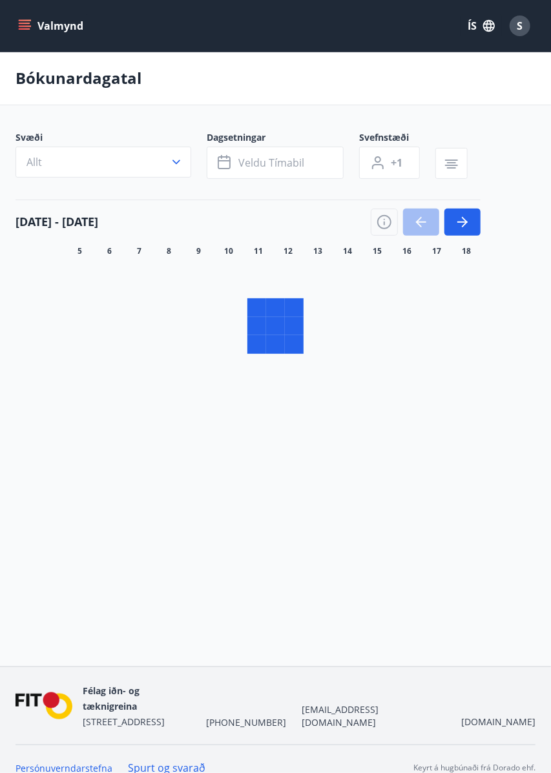
scroll to position [63, 0]
